Goal: Information Seeking & Learning: Check status

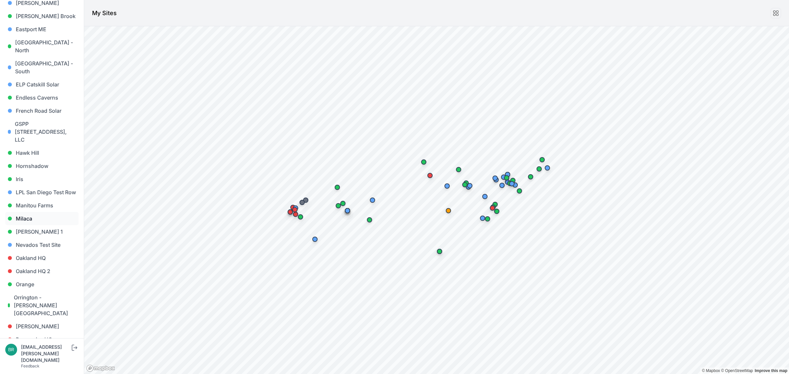
scroll to position [329, 0]
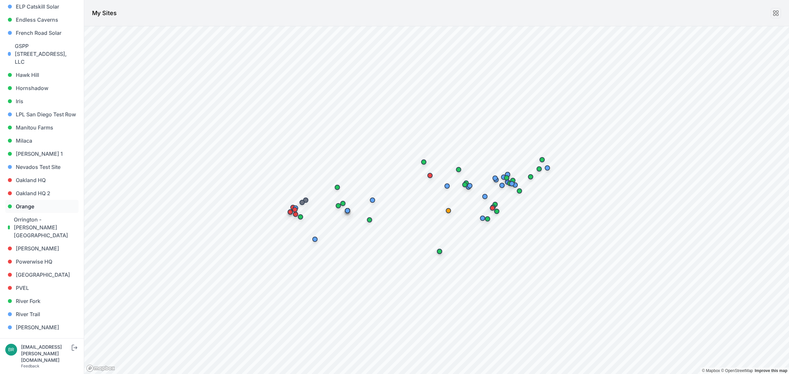
click at [43, 200] on link "Orange" at bounding box center [41, 206] width 73 height 13
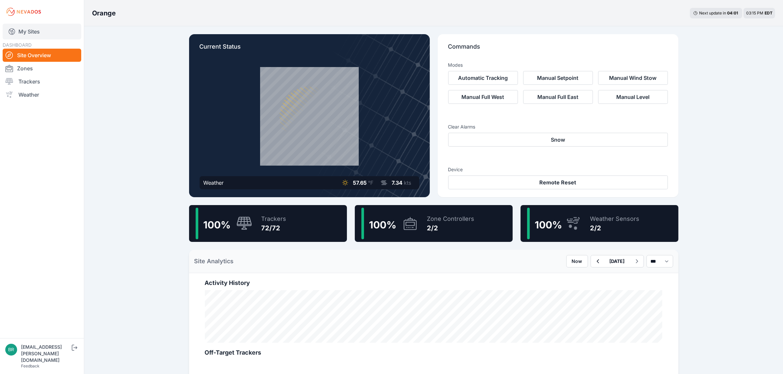
click at [43, 35] on link "My Sites" at bounding box center [42, 32] width 79 height 16
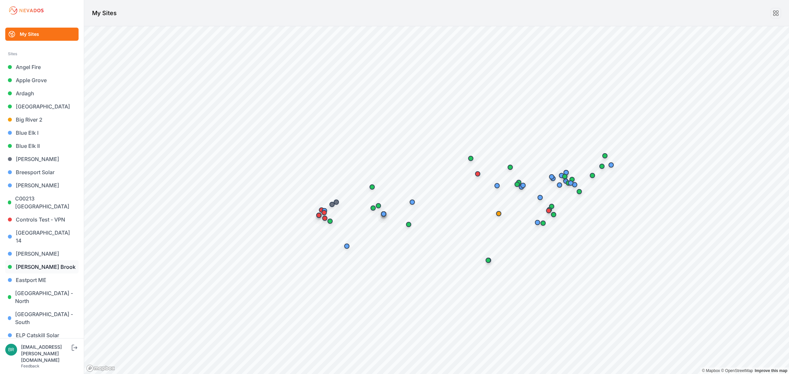
click at [46, 262] on link "[PERSON_NAME] Brook" at bounding box center [41, 266] width 73 height 13
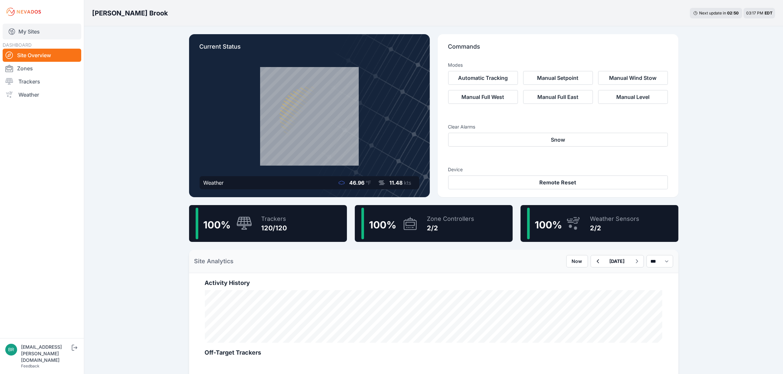
click at [56, 28] on link "My Sites" at bounding box center [42, 32] width 79 height 16
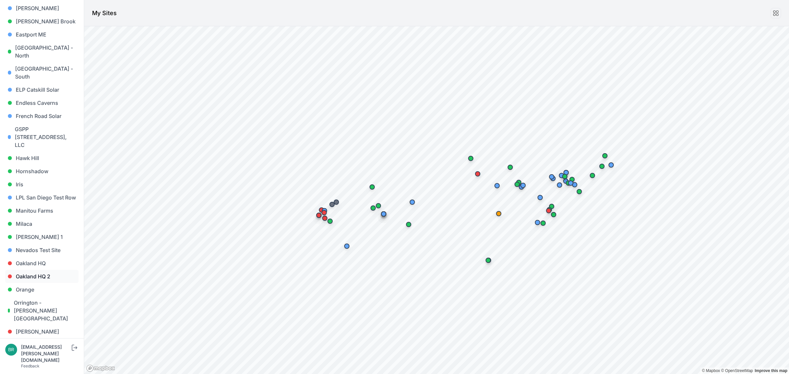
scroll to position [247, 0]
click at [32, 295] on link "Orrington - Brewer Lake" at bounding box center [41, 309] width 73 height 29
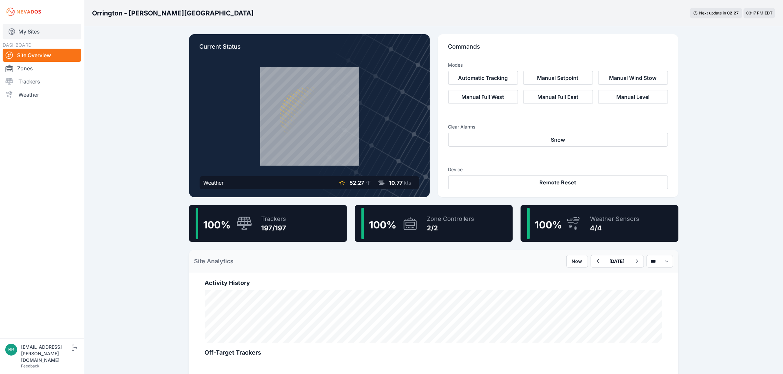
click at [39, 34] on link "My Sites" at bounding box center [42, 32] width 79 height 16
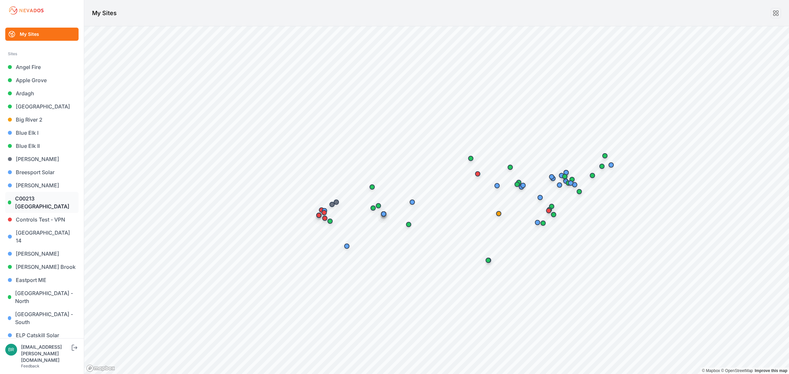
click at [42, 207] on link "C00213 ME Dayton South St" at bounding box center [41, 202] width 73 height 21
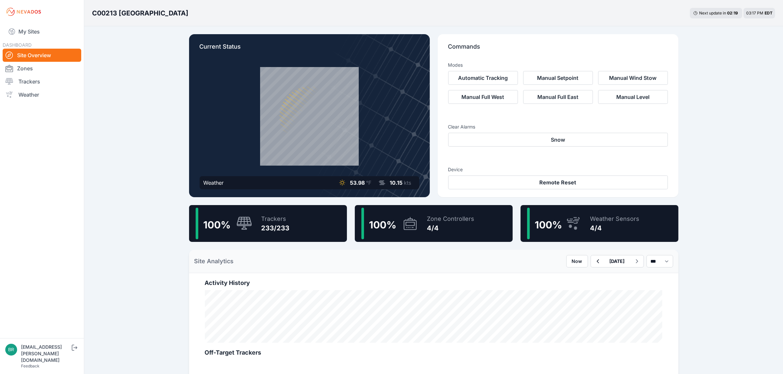
click at [315, 228] on div "100 % Trackers 233/233" at bounding box center [268, 223] width 158 height 37
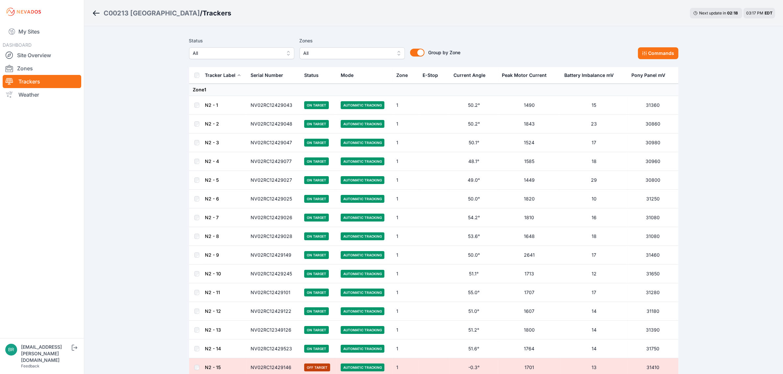
click at [240, 50] on span "All" at bounding box center [237, 53] width 88 height 8
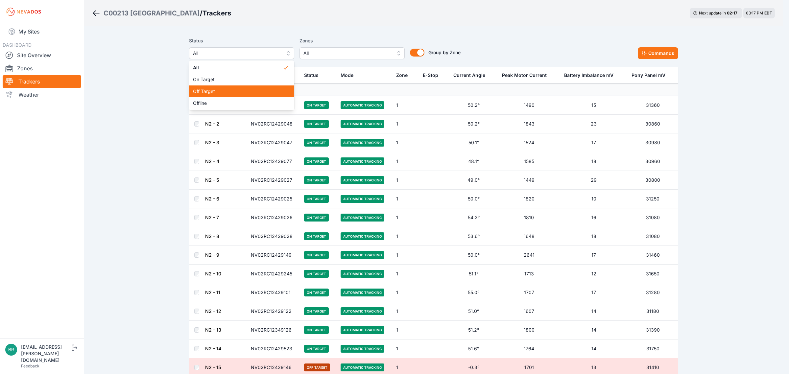
click at [222, 90] on span "Off Target" at bounding box center [237, 91] width 89 height 7
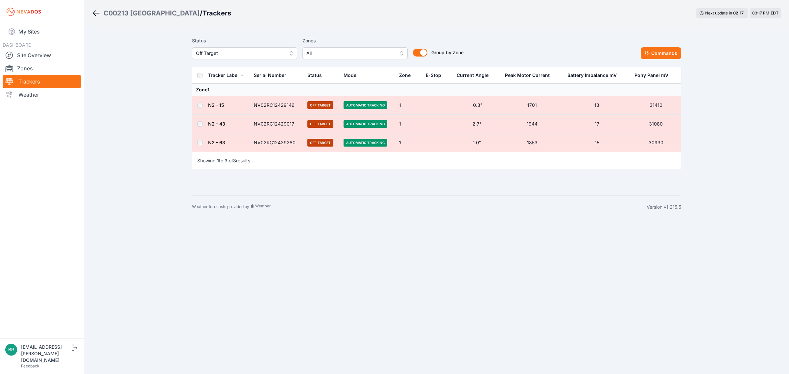
click at [247, 55] on span "Off Target" at bounding box center [240, 53] width 88 height 8
click at [211, 106] on span "Offline" at bounding box center [240, 103] width 89 height 7
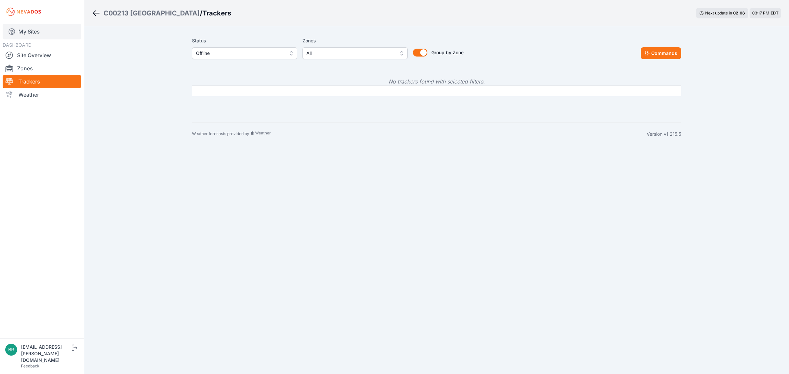
click at [30, 32] on link "My Sites" at bounding box center [42, 32] width 79 height 16
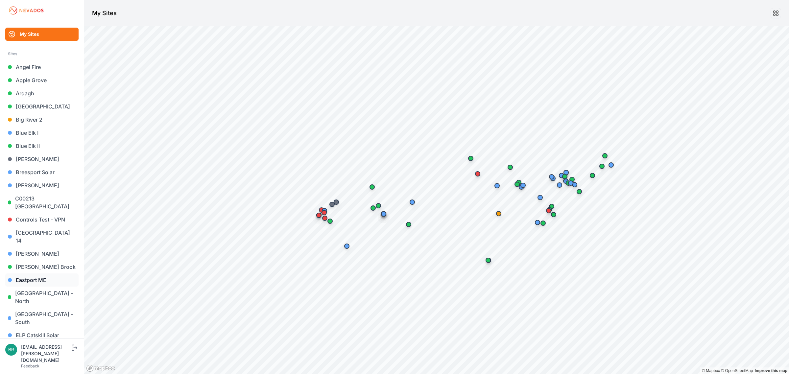
click at [41, 274] on link "Eastport ME" at bounding box center [41, 280] width 73 height 13
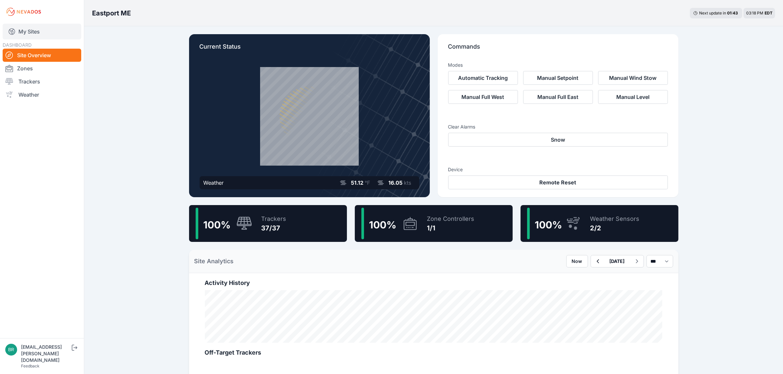
click at [56, 36] on link "My Sites" at bounding box center [42, 32] width 79 height 16
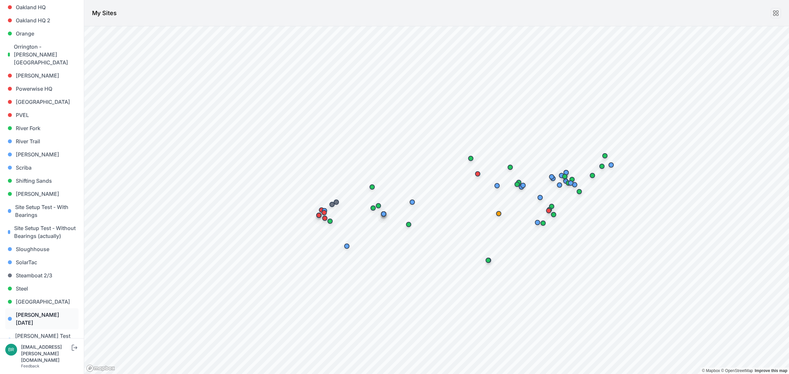
scroll to position [561, 0]
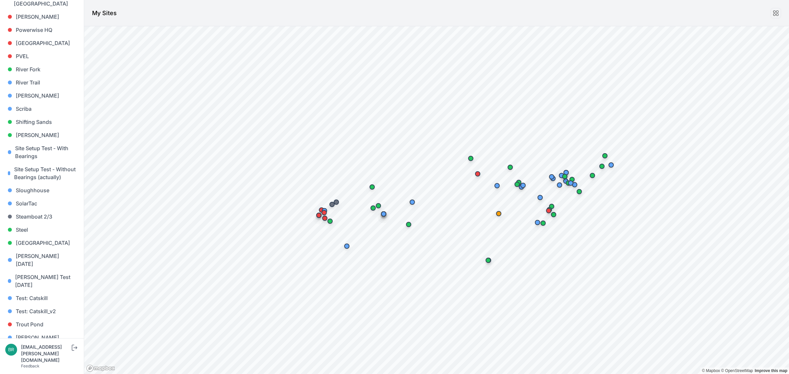
click at [41, 357] on link "[PERSON_NAME] [PERSON_NAME]" at bounding box center [41, 367] width 73 height 21
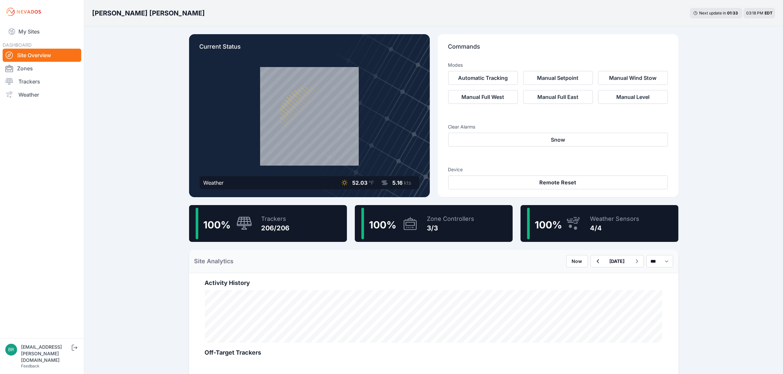
click at [263, 214] on div "Trackers" at bounding box center [275, 218] width 28 height 9
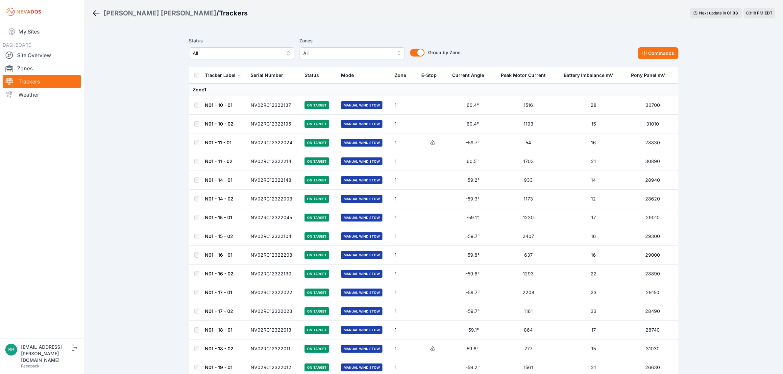
click at [226, 51] on span "All" at bounding box center [237, 53] width 88 height 8
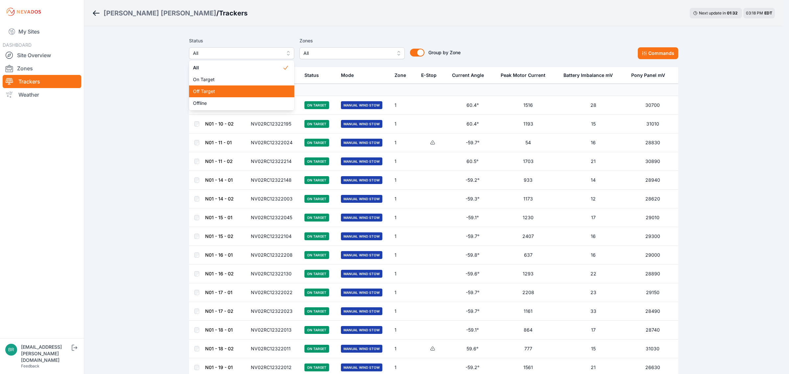
click at [213, 90] on span "Off Target" at bounding box center [237, 91] width 89 height 7
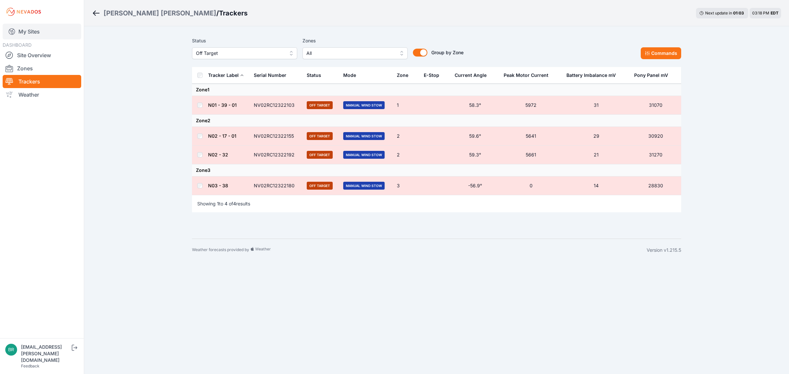
click at [42, 30] on link "My Sites" at bounding box center [42, 32] width 79 height 16
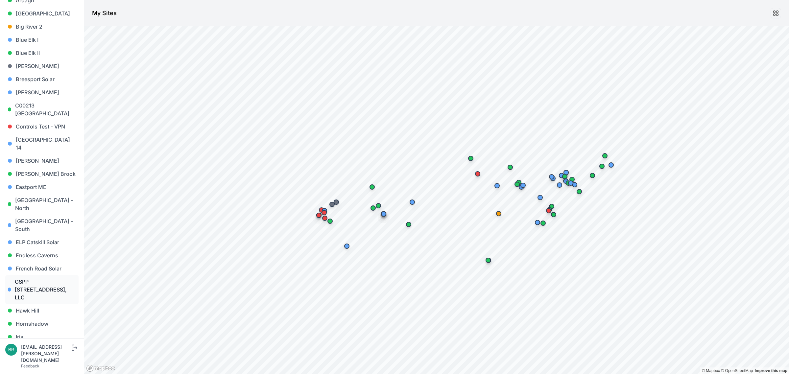
scroll to position [123, 0]
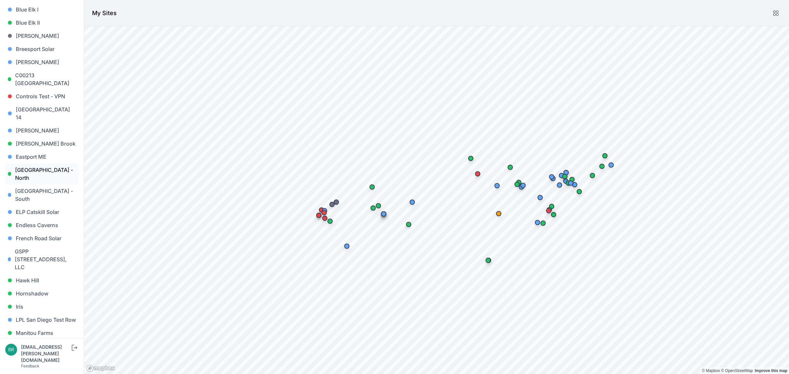
click at [51, 163] on link "[GEOGRAPHIC_DATA] - North" at bounding box center [41, 173] width 73 height 21
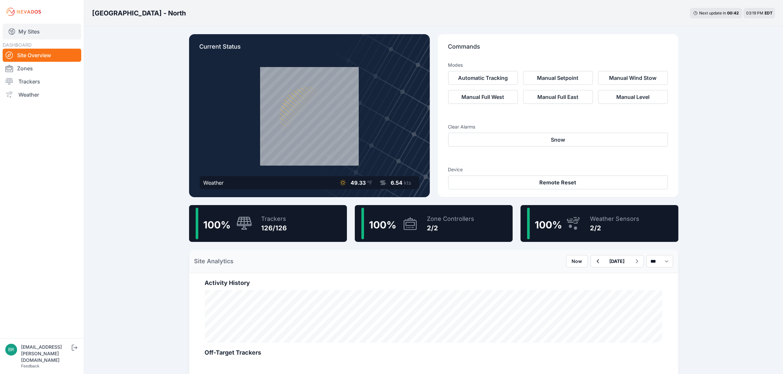
click at [50, 32] on link "My Sites" at bounding box center [42, 32] width 79 height 16
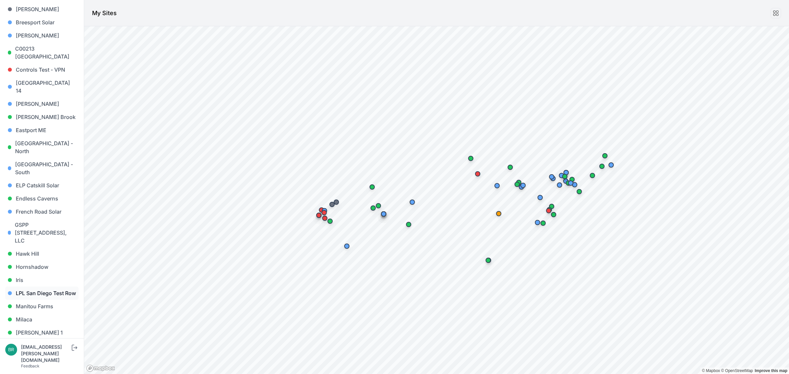
scroll to position [164, 0]
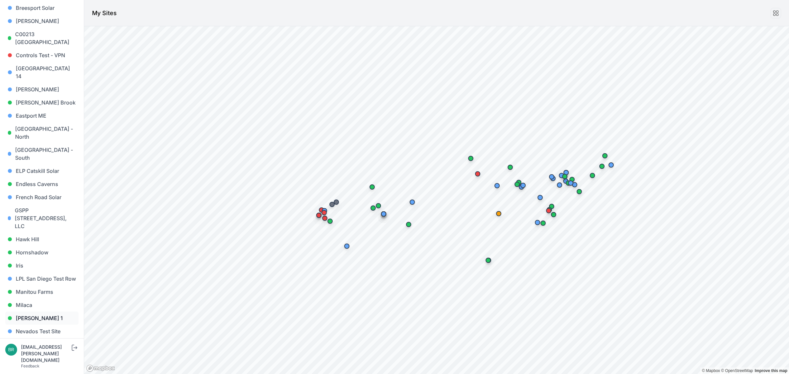
click at [55, 312] on link "[PERSON_NAME] 1" at bounding box center [41, 318] width 73 height 13
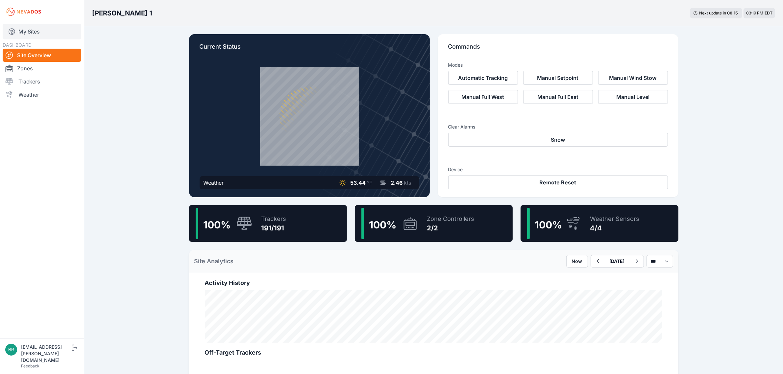
click at [41, 35] on link "My Sites" at bounding box center [42, 32] width 79 height 16
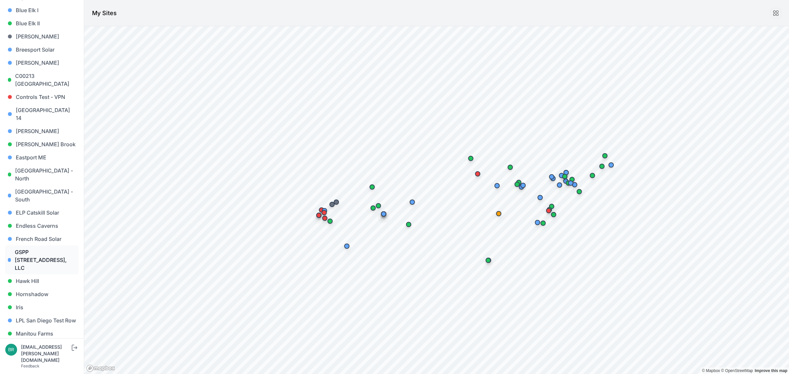
scroll to position [123, 0]
click at [37, 274] on link "Hawk Hill" at bounding box center [41, 280] width 73 height 13
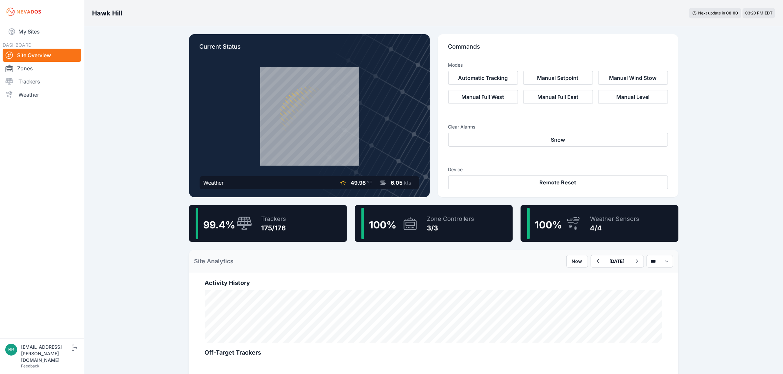
click at [40, 21] on div "My Sites DASHBOARD Site Overview Zones Trackers Weather" at bounding box center [42, 169] width 84 height 338
click at [43, 27] on link "My Sites" at bounding box center [42, 32] width 79 height 16
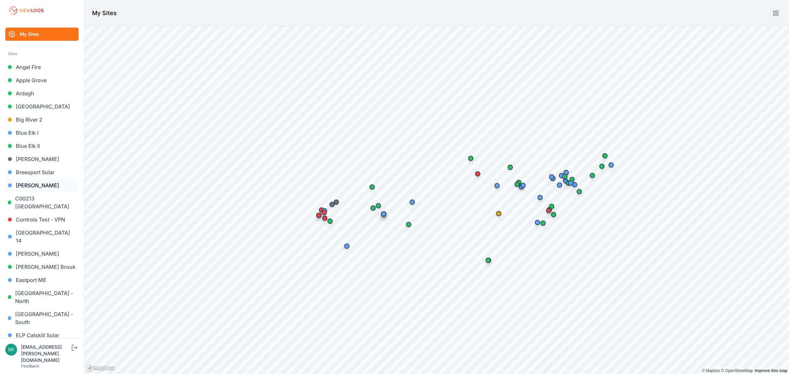
click at [36, 181] on link "[PERSON_NAME]" at bounding box center [41, 185] width 73 height 13
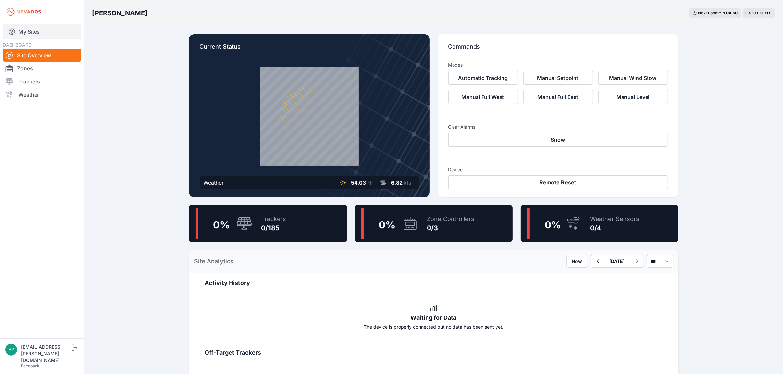
click at [39, 31] on link "My Sites" at bounding box center [42, 32] width 79 height 16
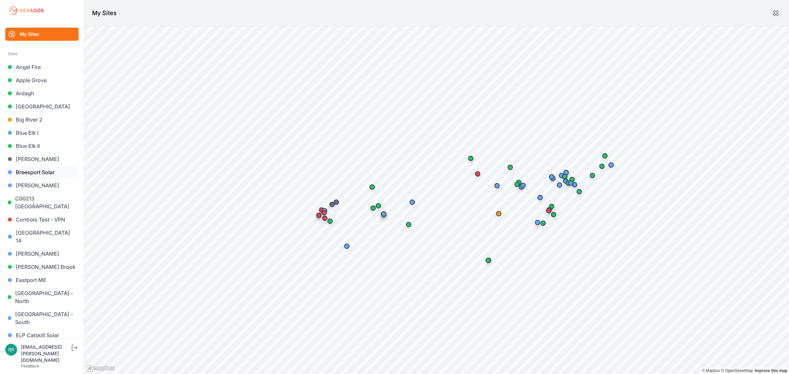
click at [32, 173] on link "Breesport Solar" at bounding box center [41, 172] width 73 height 13
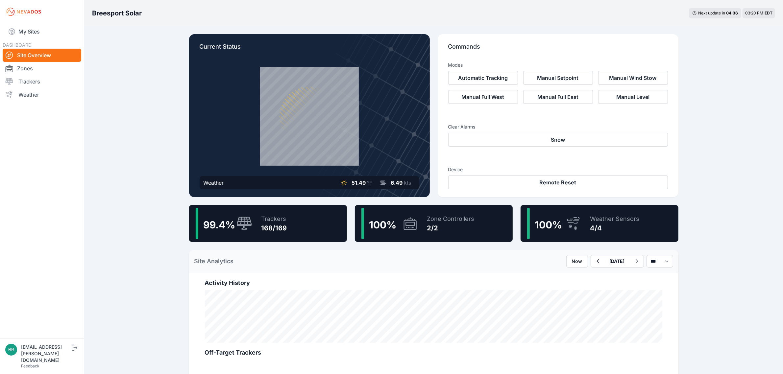
click at [295, 226] on div "99.4 % Trackers 168/169" at bounding box center [268, 223] width 158 height 37
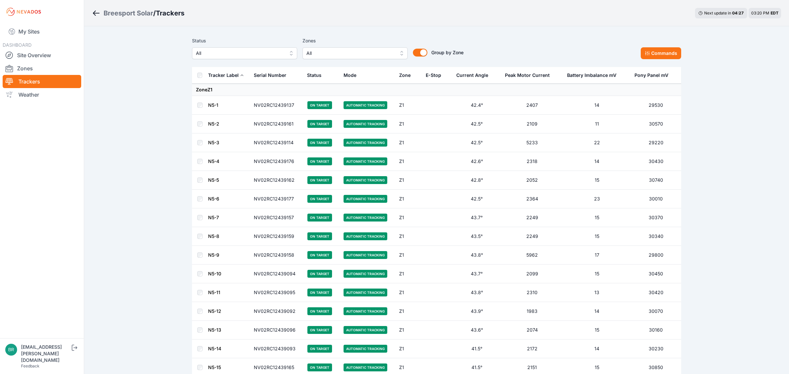
click at [234, 53] on span "All" at bounding box center [240, 53] width 88 height 8
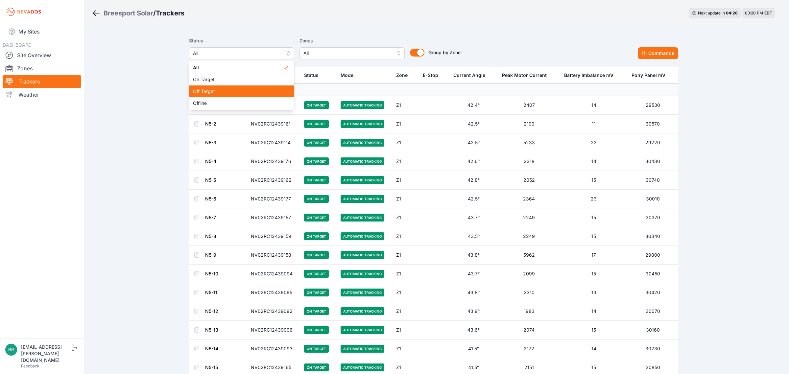
click at [224, 87] on div "Off Target" at bounding box center [241, 91] width 105 height 12
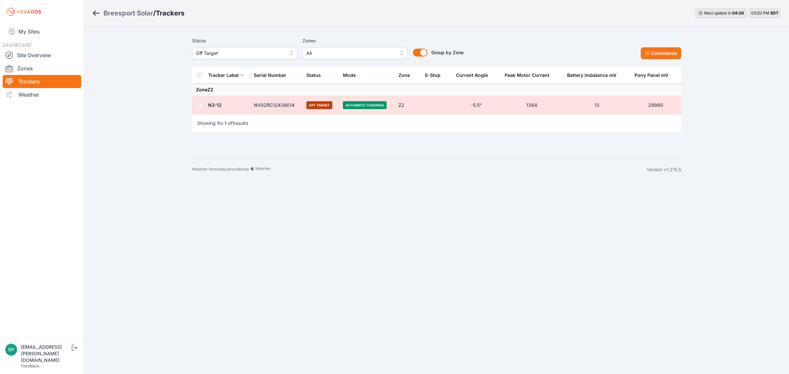
click at [231, 55] on span "Off Target" at bounding box center [240, 53] width 88 height 8
click at [228, 102] on span "Offline" at bounding box center [240, 103] width 89 height 7
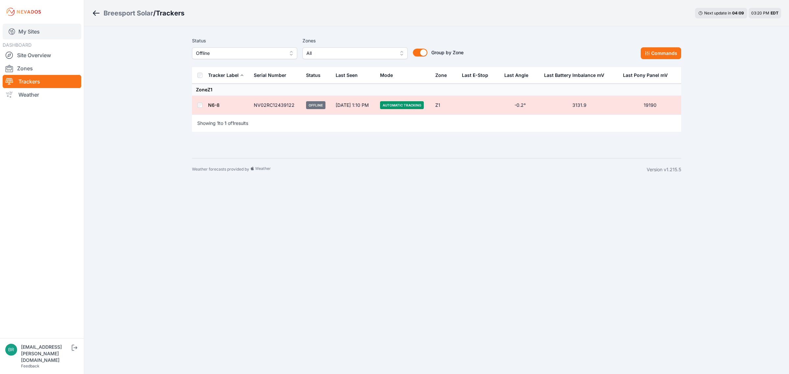
click at [51, 34] on link "My Sites" at bounding box center [42, 32] width 79 height 16
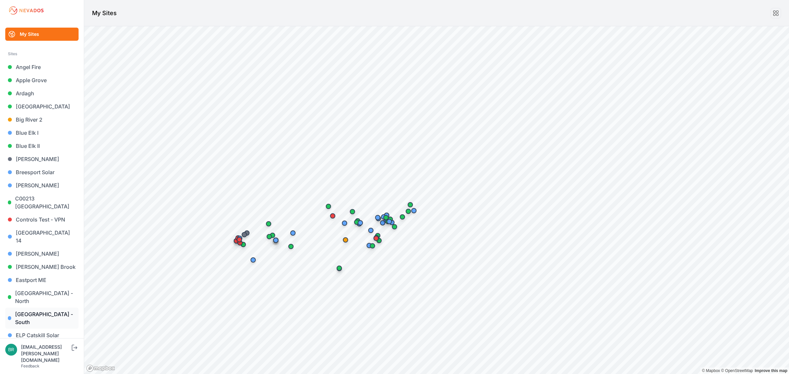
click at [48, 308] on link "[GEOGRAPHIC_DATA] - South" at bounding box center [41, 318] width 73 height 21
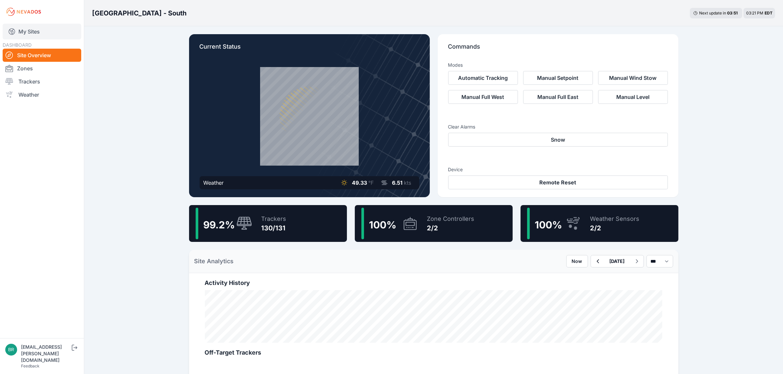
click at [56, 30] on link "My Sites" at bounding box center [42, 32] width 79 height 16
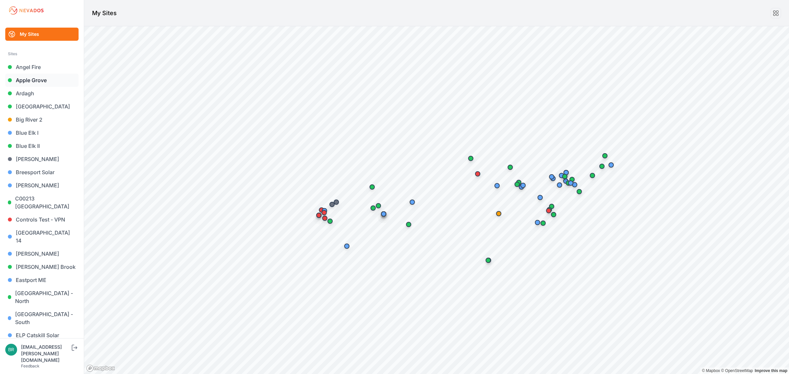
click at [48, 81] on link "Apple Grove" at bounding box center [41, 80] width 73 height 13
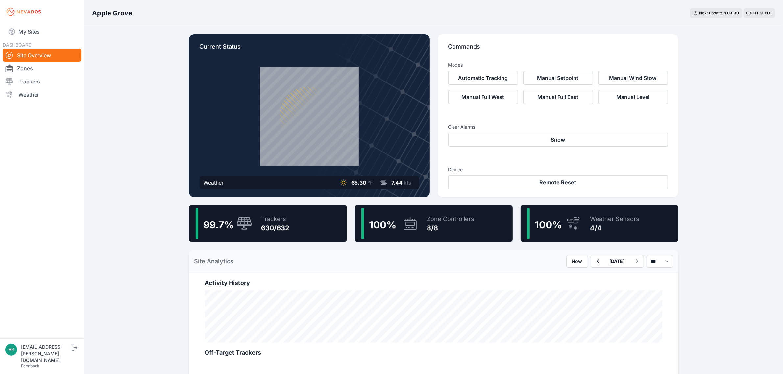
drag, startPoint x: 275, startPoint y: 226, endPoint x: 279, endPoint y: 62, distance: 163.8
click at [275, 226] on div "630/632" at bounding box center [275, 228] width 28 height 9
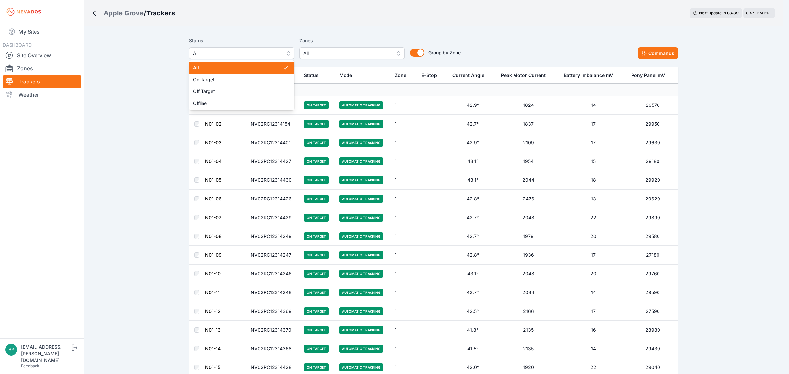
click at [236, 56] on span "All" at bounding box center [237, 53] width 88 height 8
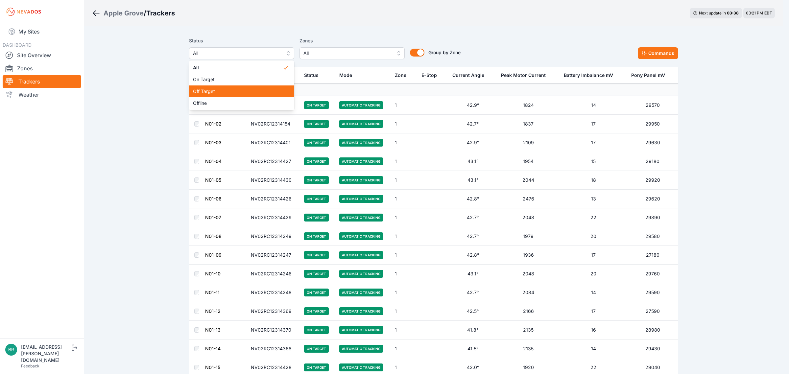
click at [214, 91] on span "Off Target" at bounding box center [237, 91] width 89 height 7
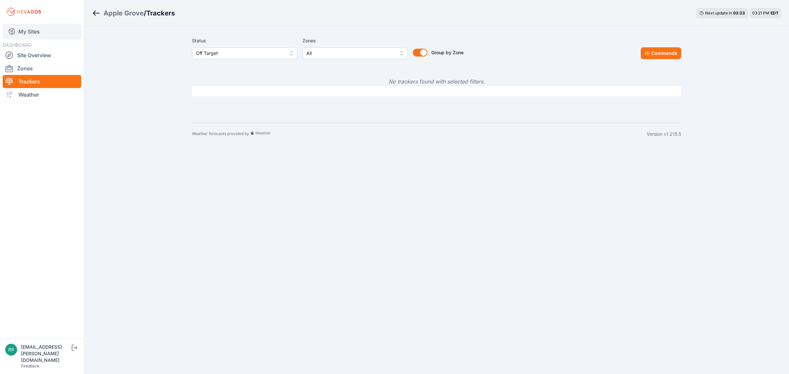
click at [28, 27] on link "My Sites" at bounding box center [42, 32] width 79 height 16
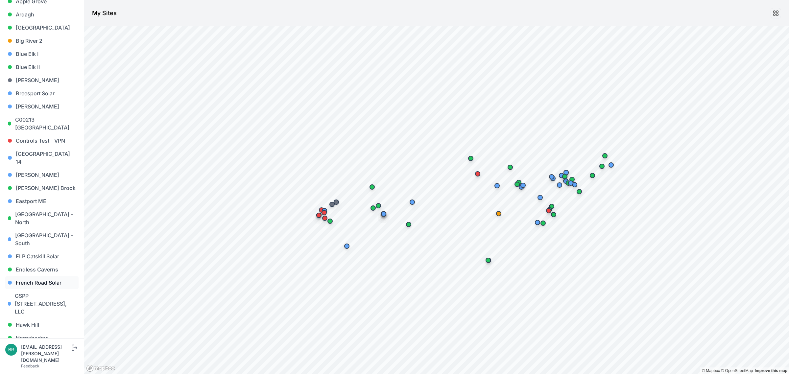
scroll to position [82, 0]
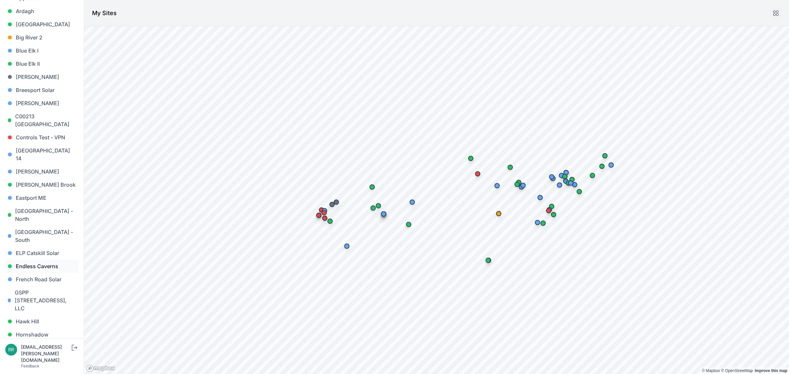
click at [43, 260] on link "Endless Caverns" at bounding box center [41, 266] width 73 height 13
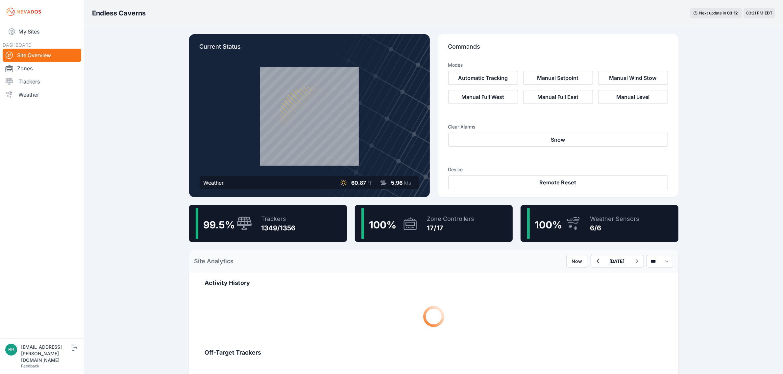
click at [296, 227] on div "99.5 % Trackers 1349/1356" at bounding box center [268, 223] width 158 height 37
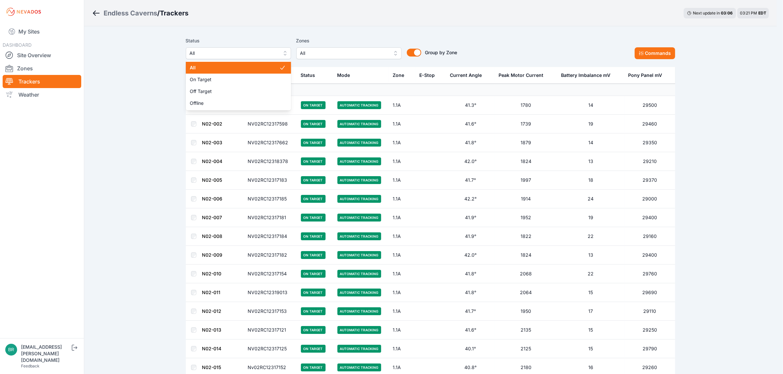
click at [247, 57] on span "All" at bounding box center [234, 53] width 88 height 8
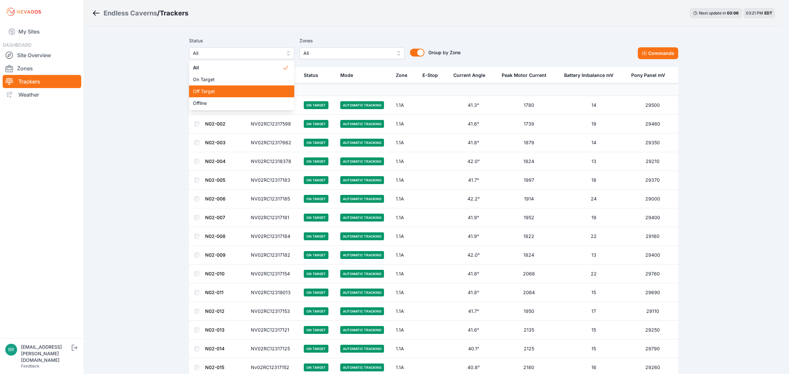
click at [224, 89] on span "Off Target" at bounding box center [237, 91] width 89 height 7
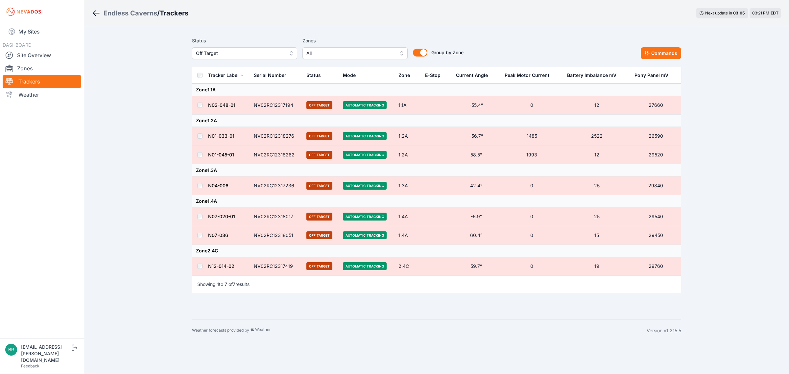
click at [248, 47] on button "Off Target" at bounding box center [244, 53] width 105 height 12
click at [227, 109] on div "All On Target Off Target Offline" at bounding box center [244, 85] width 105 height 50
click at [227, 108] on div "Offline" at bounding box center [244, 103] width 105 height 12
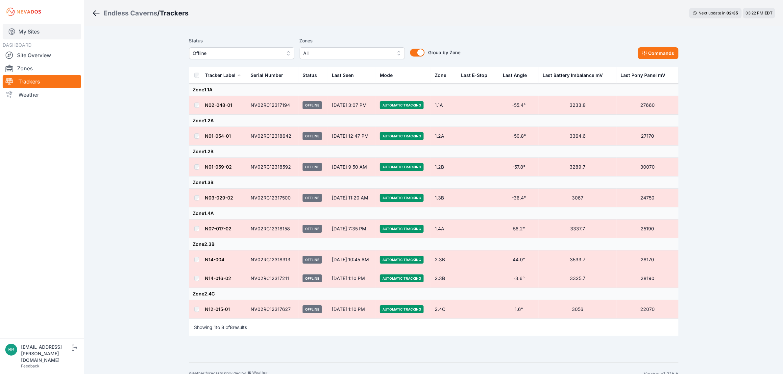
click at [32, 35] on link "My Sites" at bounding box center [42, 32] width 79 height 16
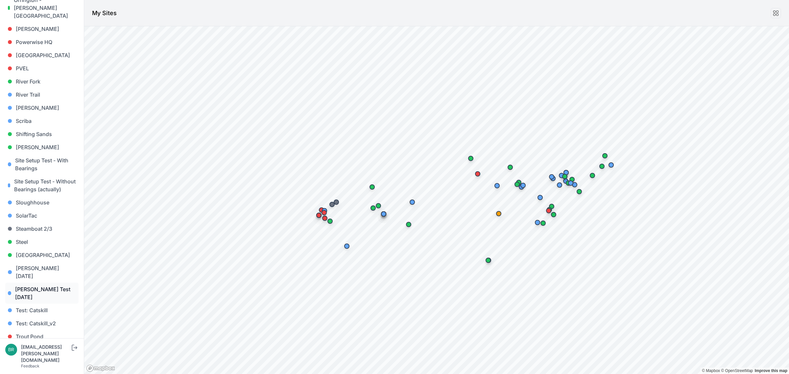
scroll to position [561, 0]
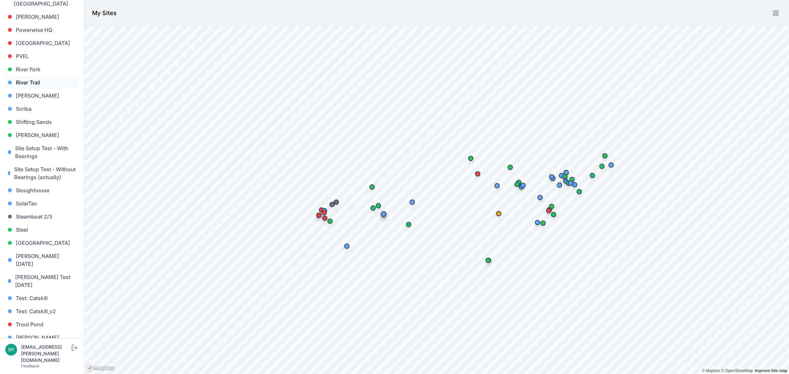
click at [45, 76] on link "River Trail" at bounding box center [41, 82] width 73 height 13
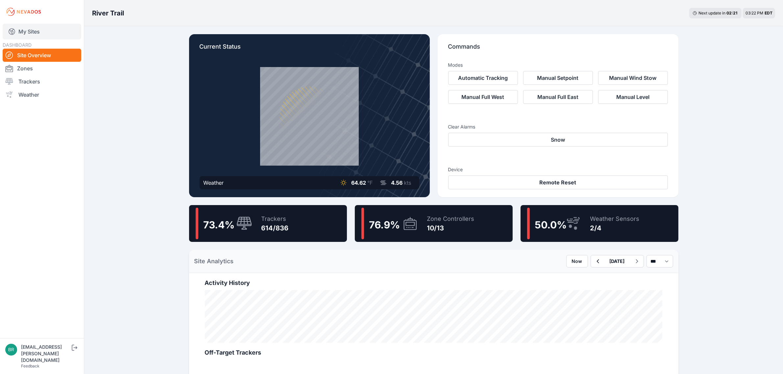
click at [40, 35] on link "My Sites" at bounding box center [42, 32] width 79 height 16
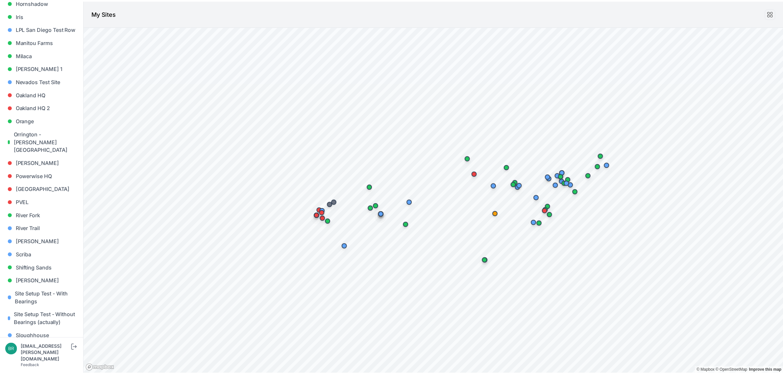
scroll to position [561, 0]
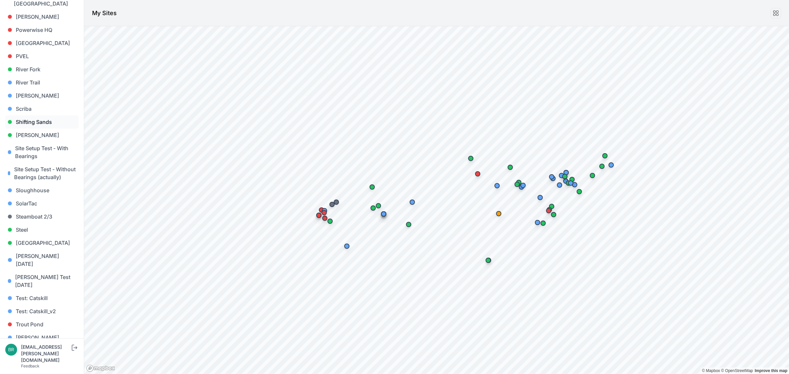
click at [38, 115] on link "Shifting Sands" at bounding box center [41, 121] width 73 height 13
